Goal: Use online tool/utility: Utilize a website feature to perform a specific function

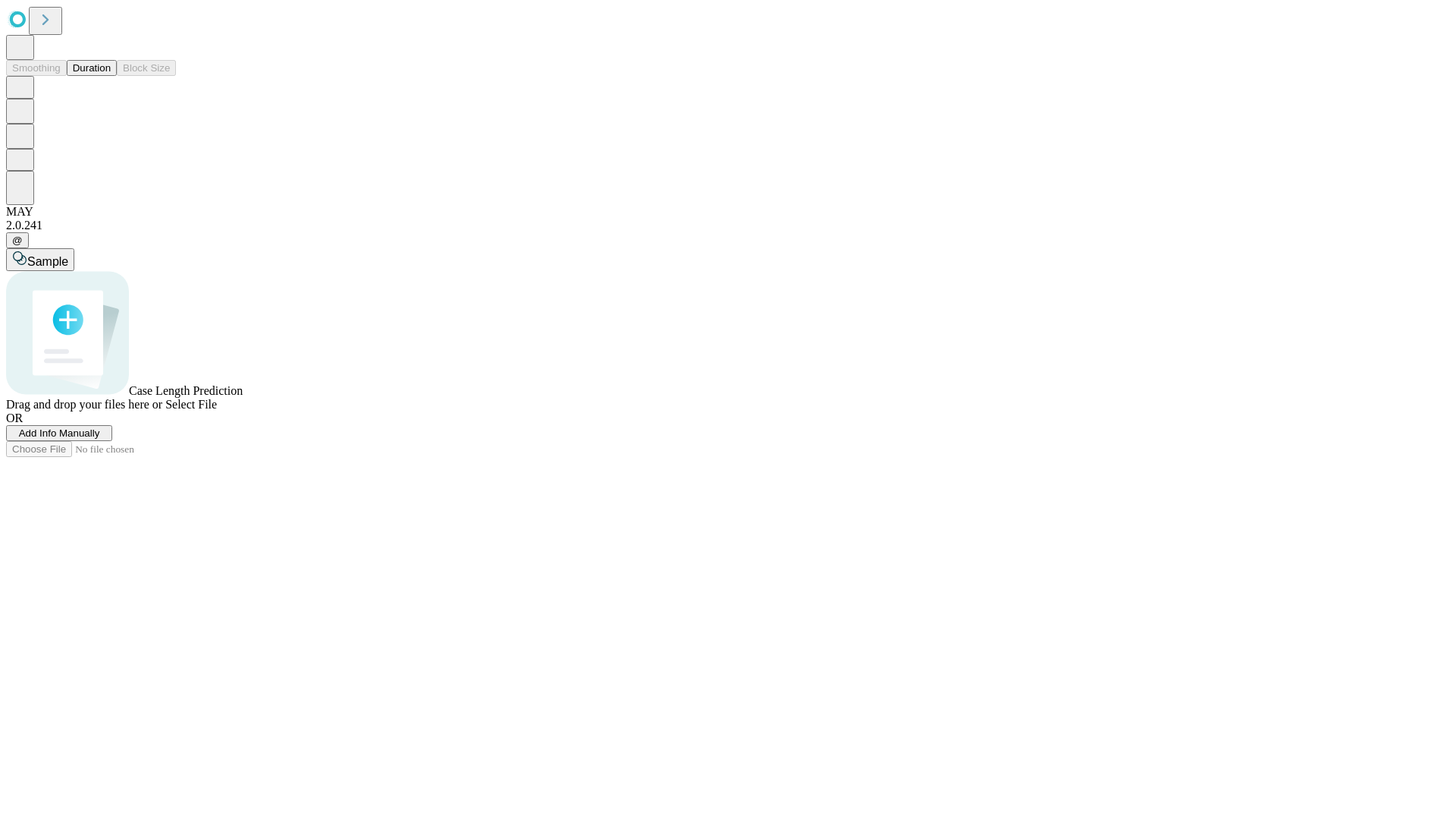
click at [110, 76] on button "Duration" at bounding box center [92, 67] width 50 height 16
click at [68, 255] on span "Sample" at bounding box center [47, 262] width 41 height 13
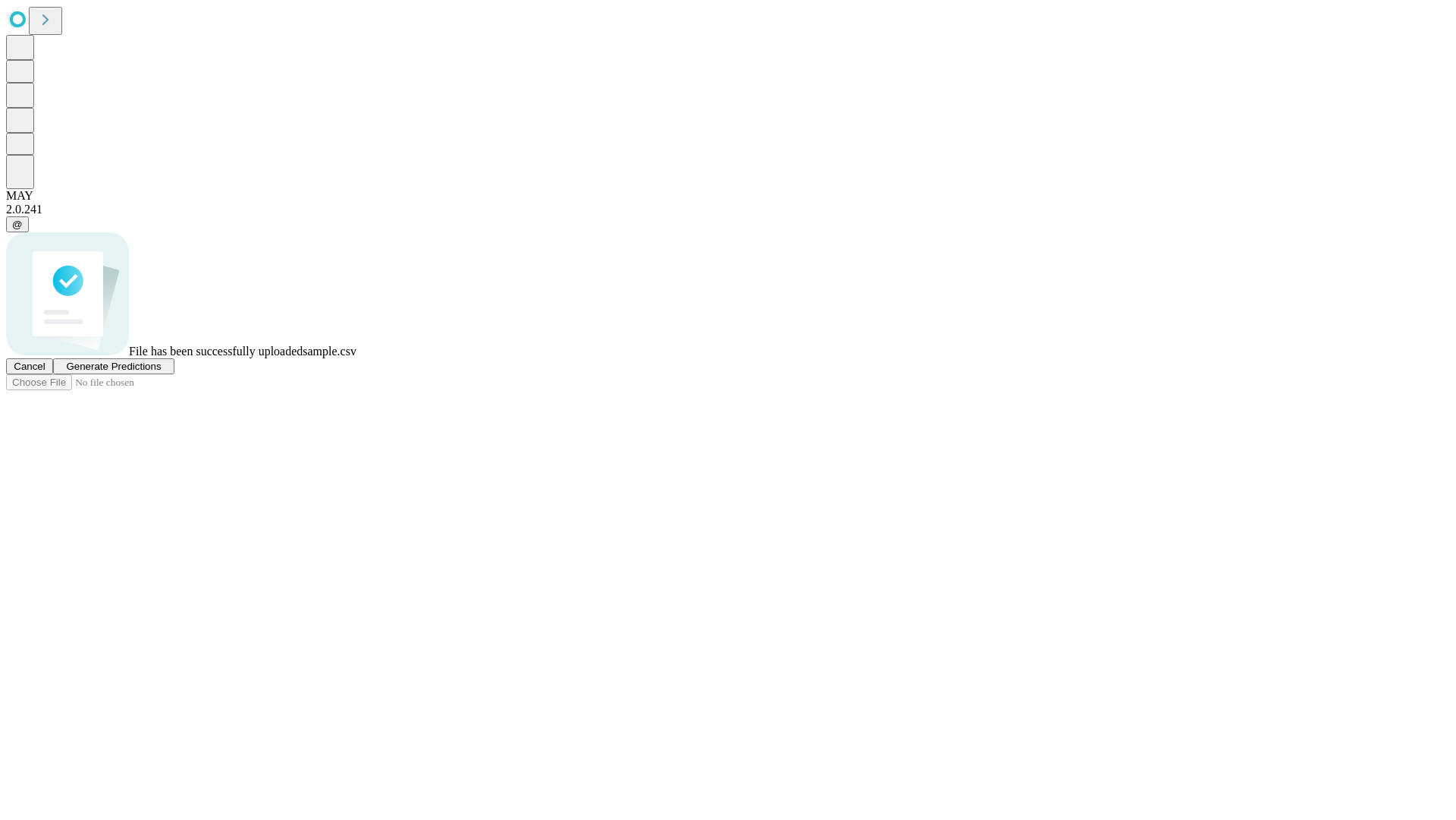
click at [161, 372] on span "Generate Predictions" at bounding box center [113, 367] width 94 height 11
